Goal: Check status: Check status

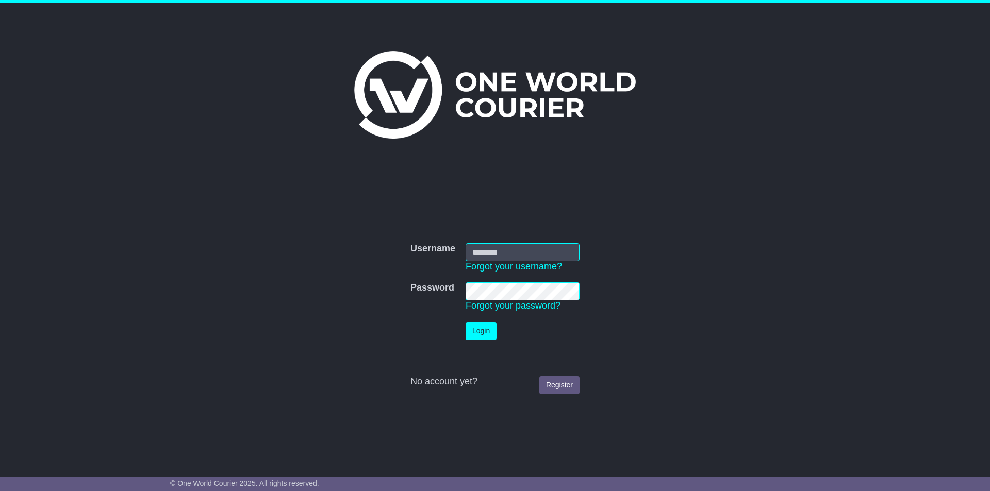
type input "**********"
click at [474, 333] on button "Login" at bounding box center [481, 331] width 31 height 18
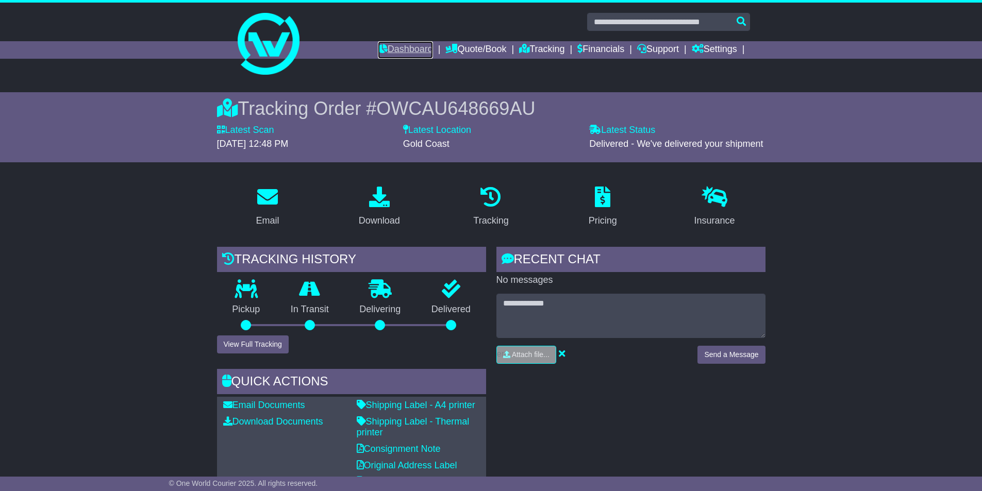
click at [407, 50] on link "Dashboard" at bounding box center [405, 50] width 55 height 18
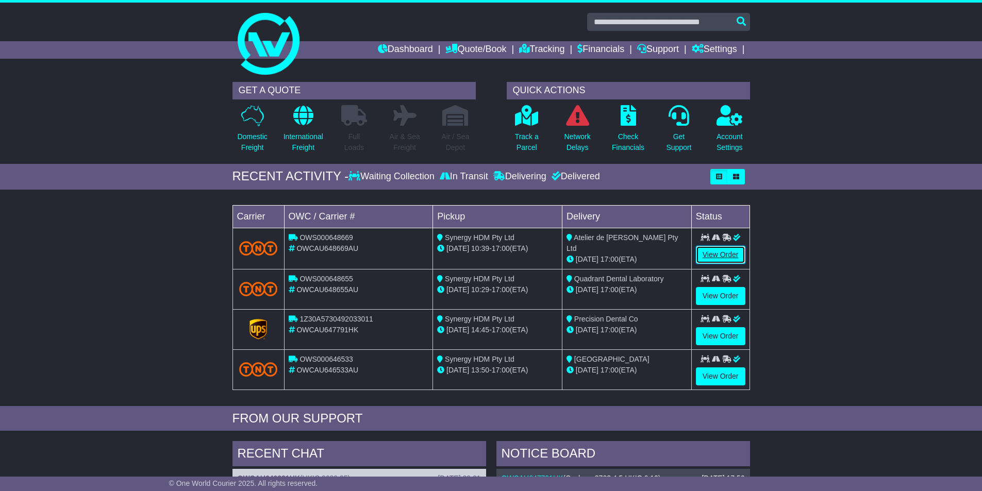
click at [714, 252] on link "View Order" at bounding box center [720, 255] width 49 height 18
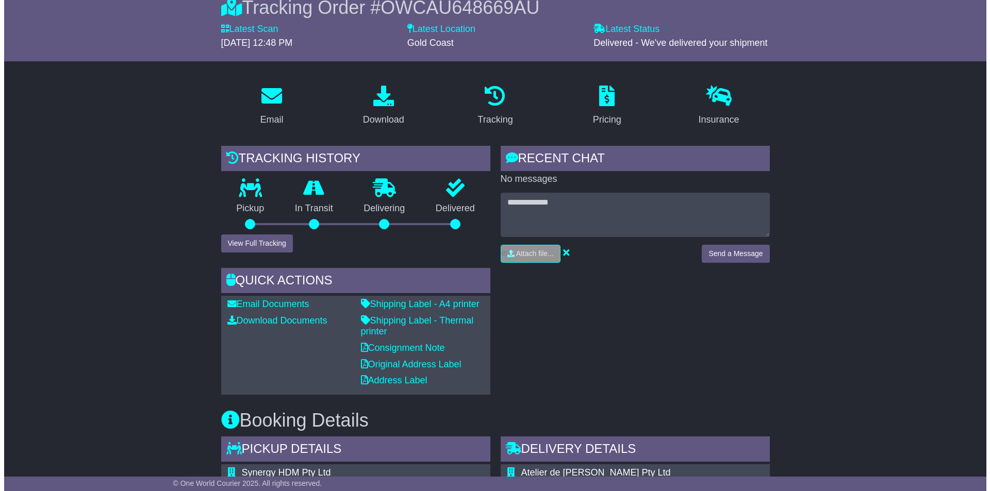
scroll to position [155, 0]
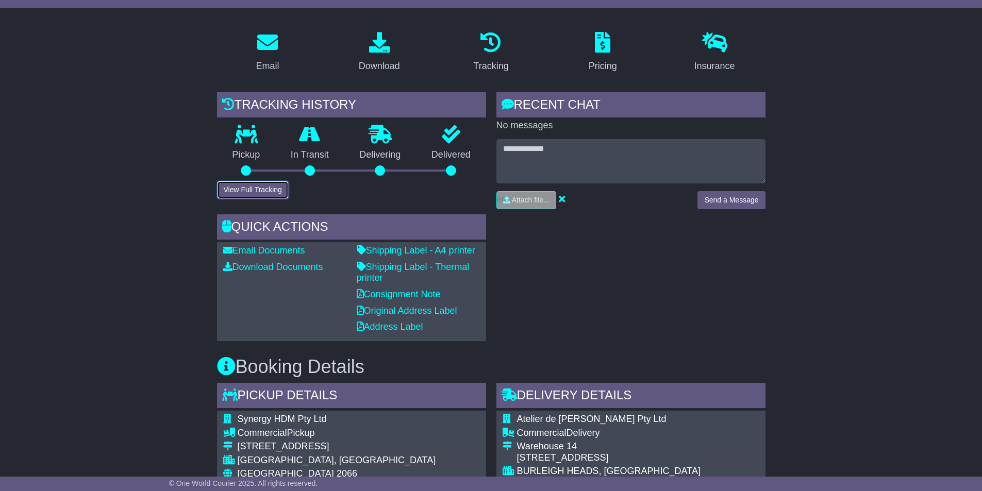
click at [227, 190] on button "View Full Tracking" at bounding box center [253, 190] width 72 height 18
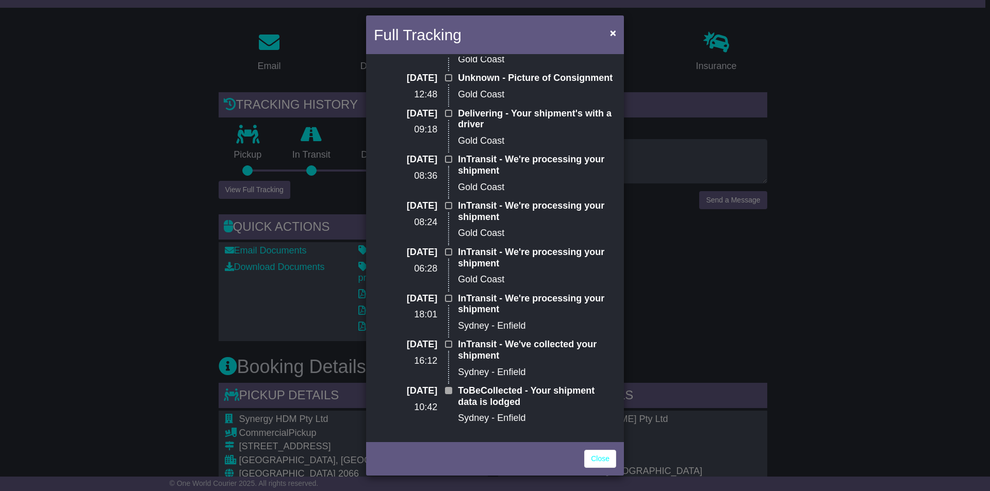
scroll to position [0, 0]
